Goal: Information Seeking & Learning: Learn about a topic

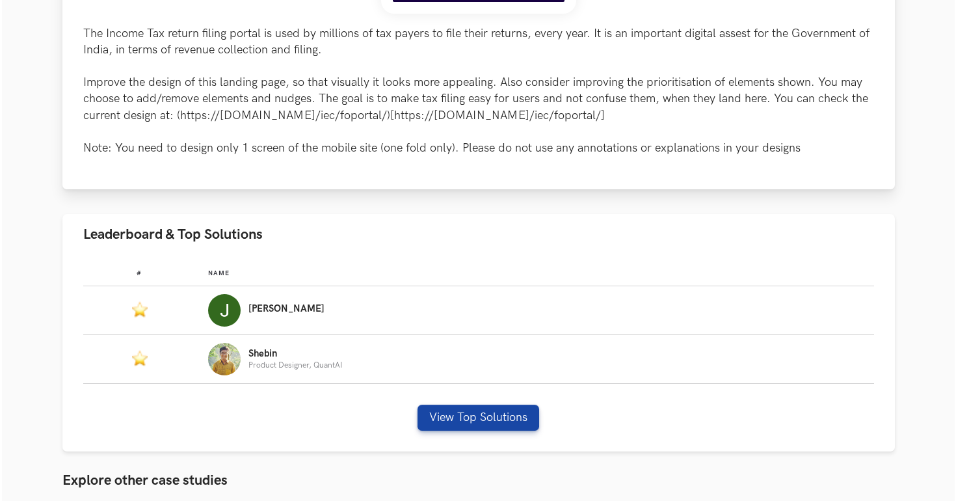
scroll to position [664, 0]
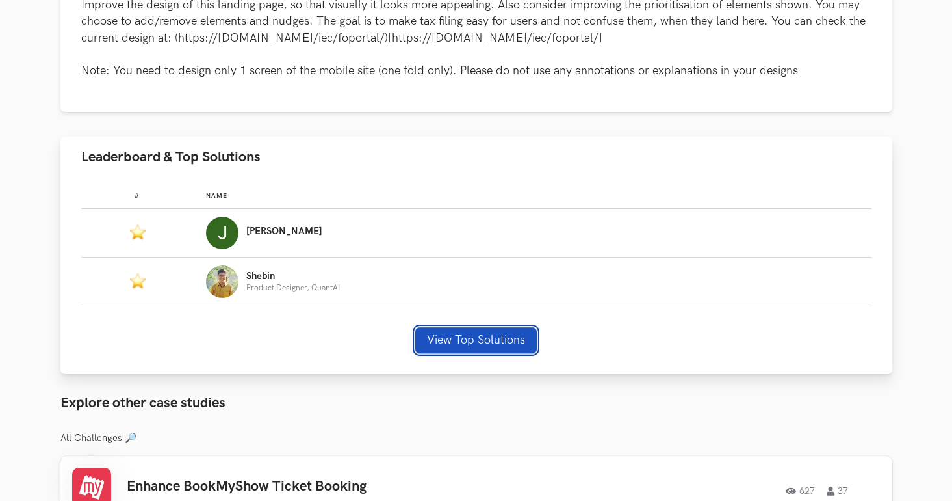
click at [462, 340] on button "View Top Solutions" at bounding box center [476, 340] width 122 height 26
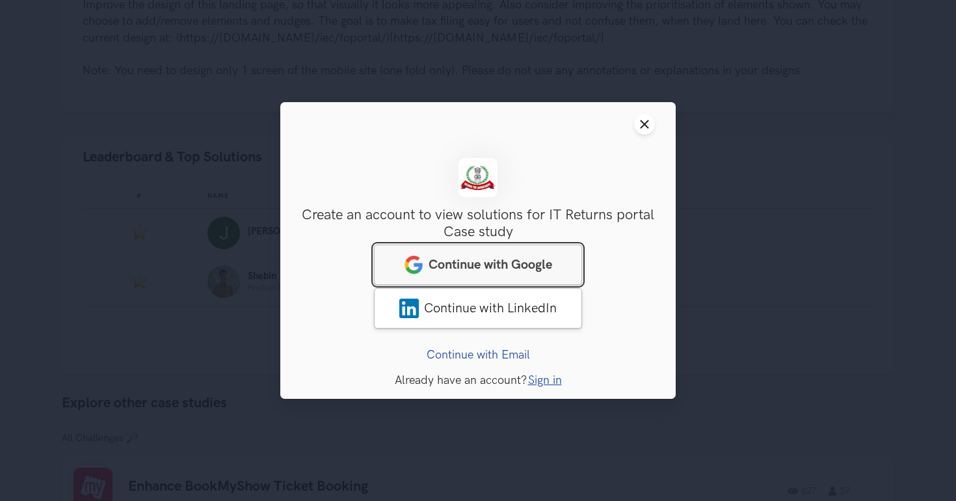
click at [518, 263] on span "Continue with Google" at bounding box center [490, 265] width 124 height 16
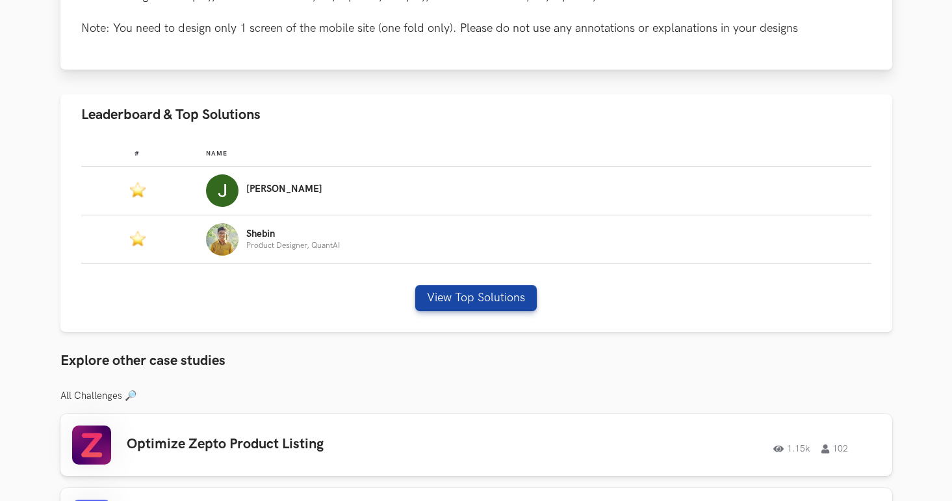
scroll to position [709, 0]
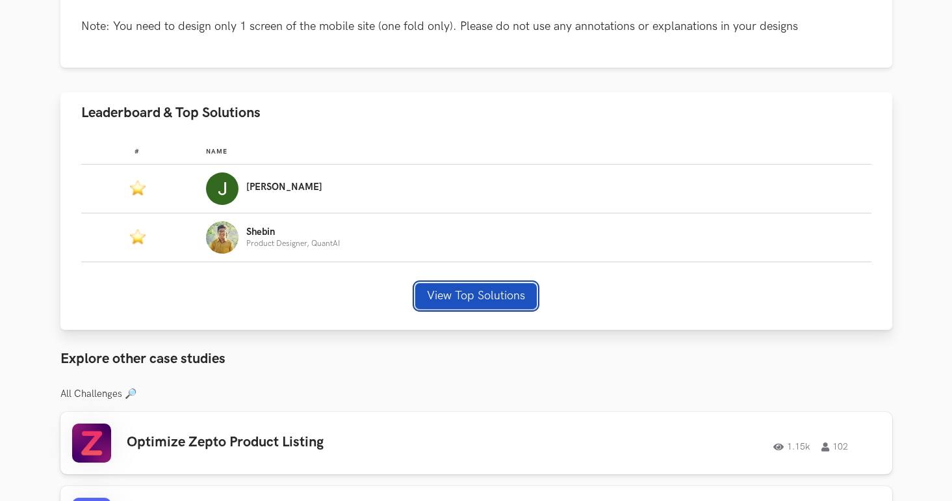
click at [469, 291] on button "View Top Solutions" at bounding box center [476, 296] width 122 height 26
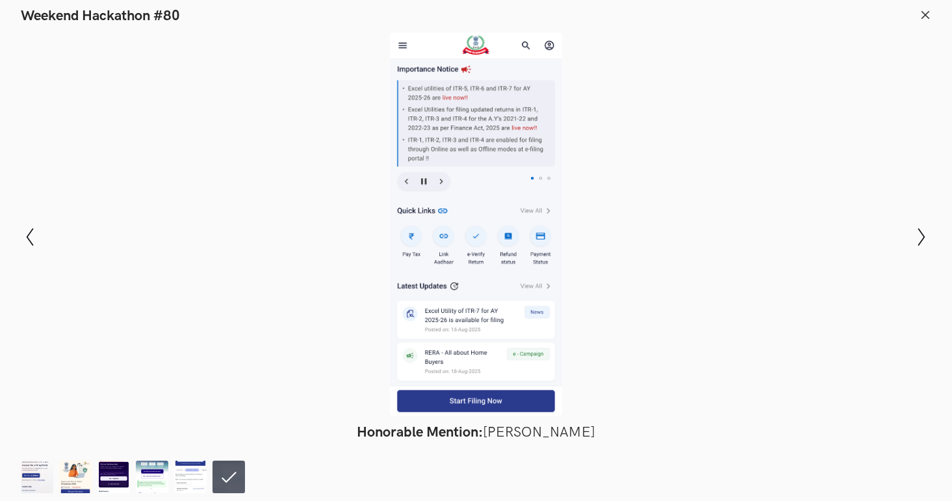
click at [927, 15] on icon at bounding box center [926, 15] width 12 height 12
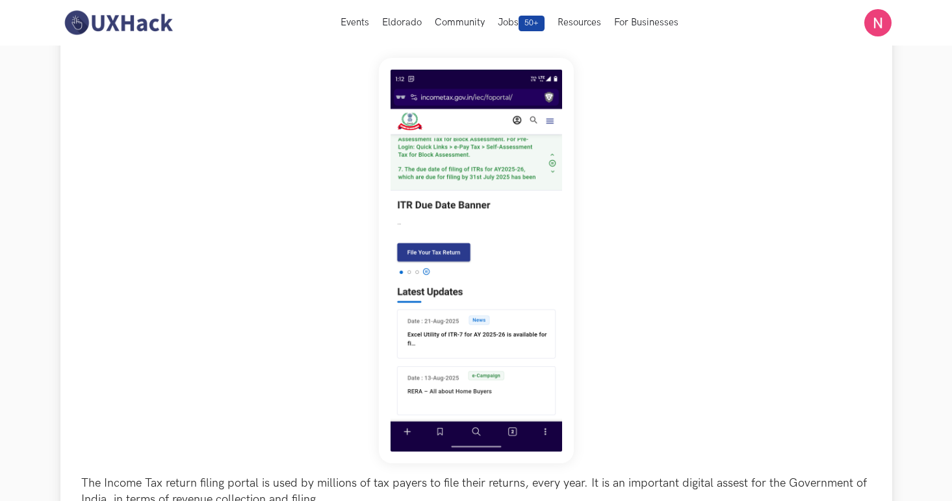
scroll to position [0, 0]
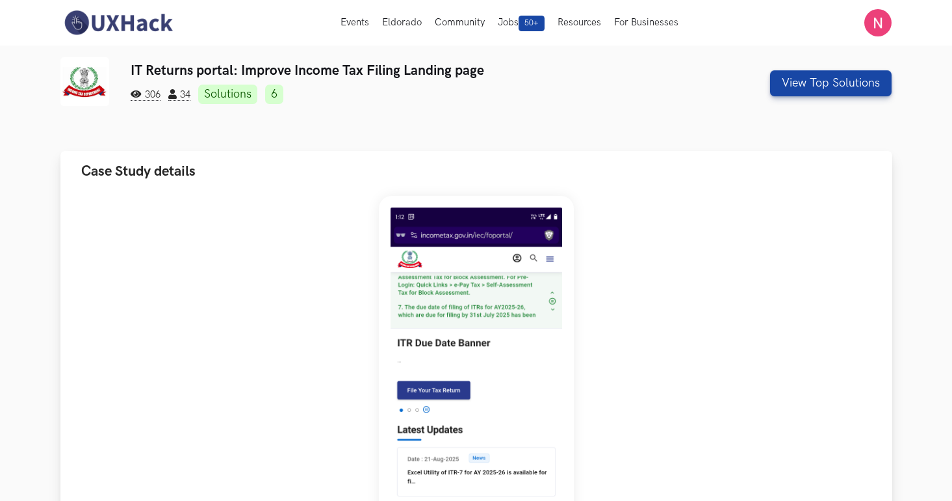
drag, startPoint x: 85, startPoint y: 171, endPoint x: 206, endPoint y: 175, distance: 121.6
click at [206, 175] on button "Case Study details" at bounding box center [476, 171] width 832 height 41
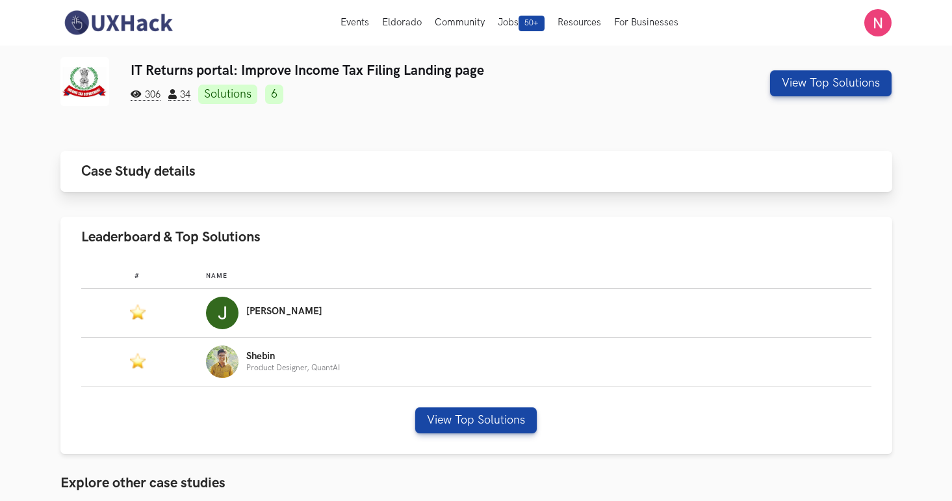
click at [219, 176] on button "Case Study details" at bounding box center [476, 171] width 832 height 41
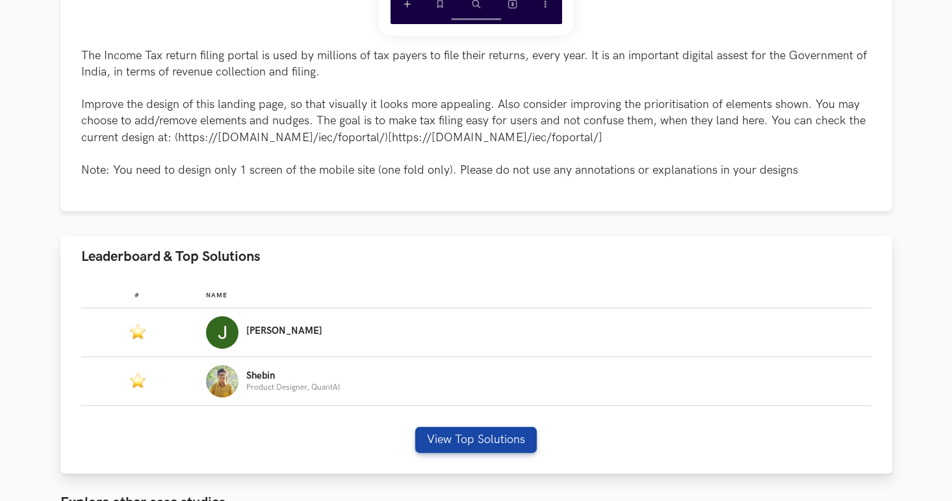
scroll to position [595, 0]
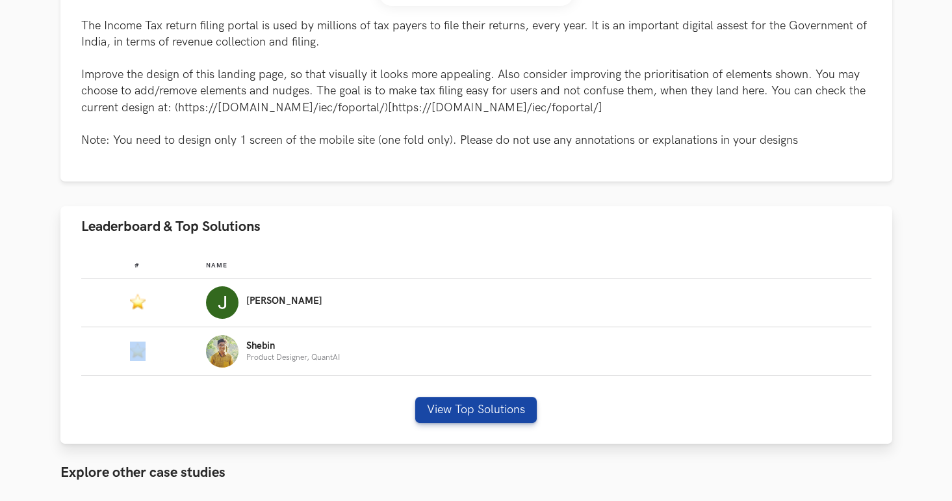
drag, startPoint x: 137, startPoint y: 358, endPoint x: 178, endPoint y: 353, distance: 41.2
click at [178, 353] on td "#:" at bounding box center [143, 351] width 125 height 49
click at [150, 363] on td "#:" at bounding box center [143, 351] width 125 height 49
